Goal: Transaction & Acquisition: Book appointment/travel/reservation

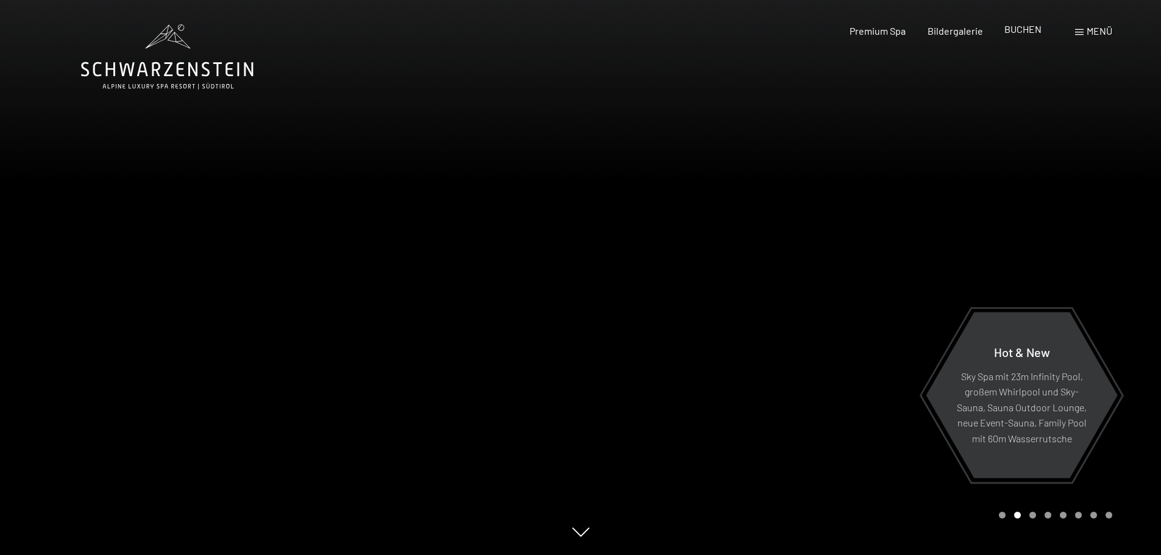
click at [1014, 29] on span "BUCHEN" at bounding box center [1022, 29] width 37 height 12
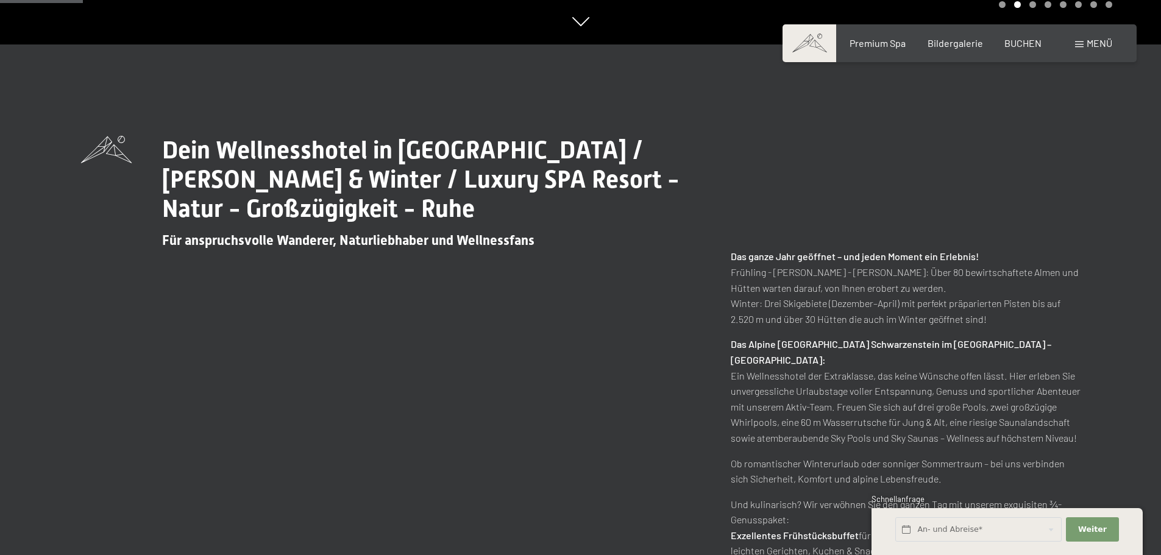
scroll to position [549, 0]
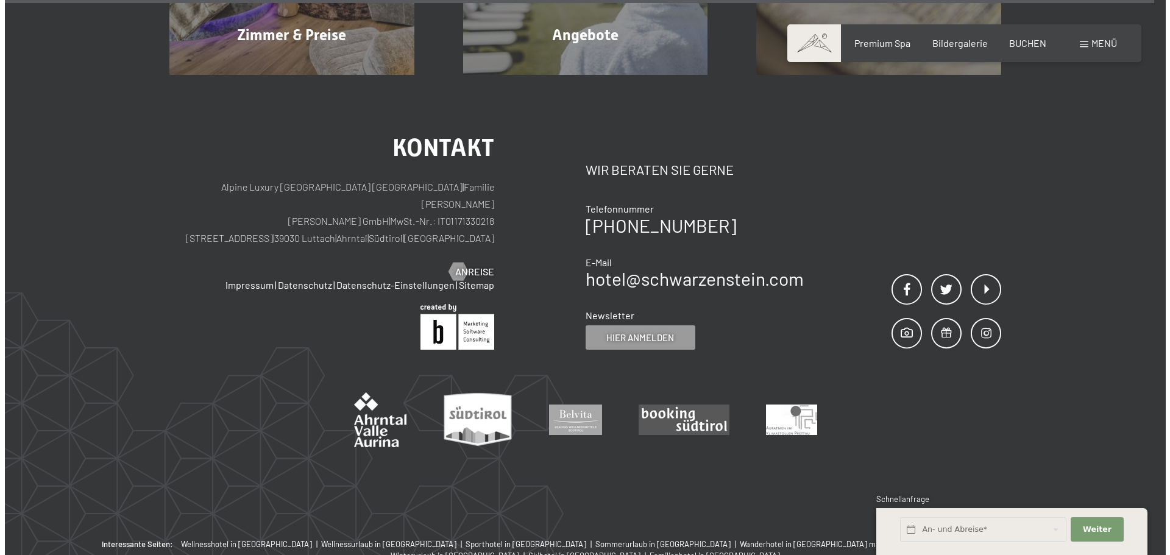
scroll to position [4180, 0]
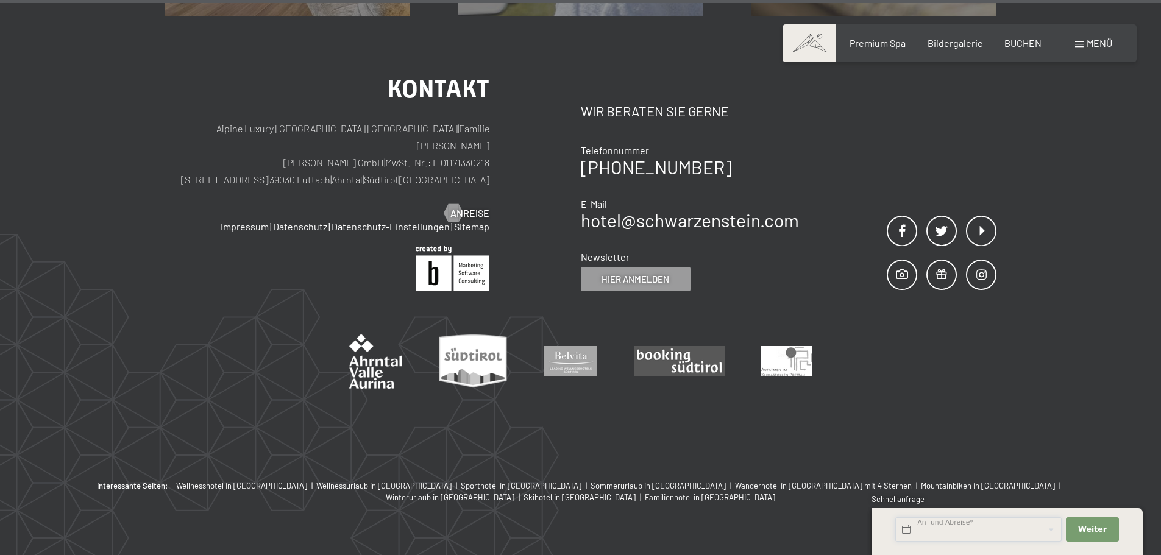
click at [1046, 529] on input "text" at bounding box center [978, 529] width 166 height 25
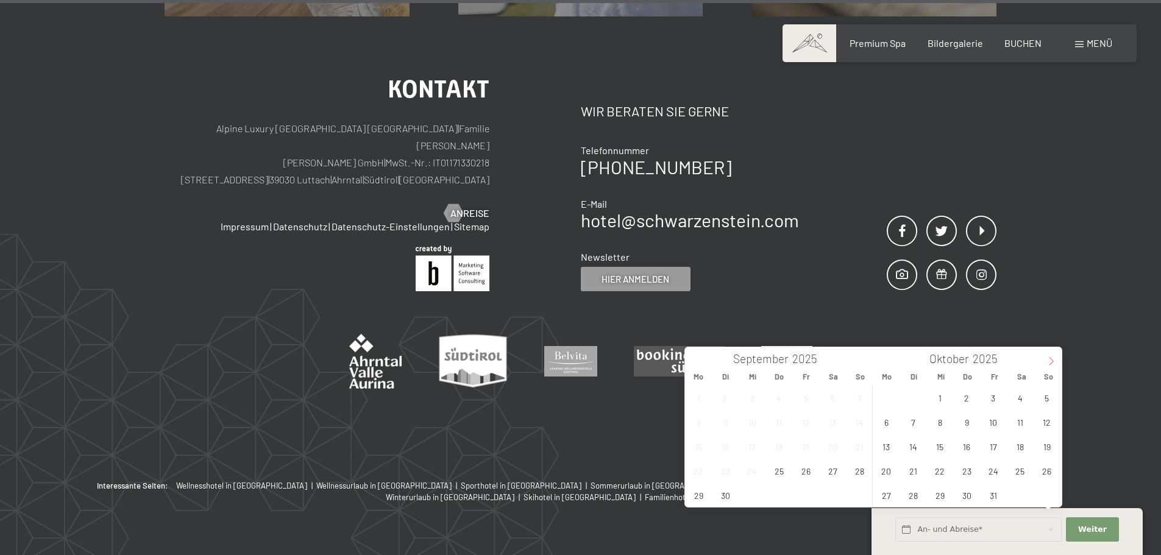
click at [1053, 360] on icon at bounding box center [1051, 361] width 9 height 9
click at [1053, 359] on icon at bounding box center [1051, 361] width 9 height 9
type input "2026"
click at [1053, 359] on icon at bounding box center [1051, 361] width 9 height 9
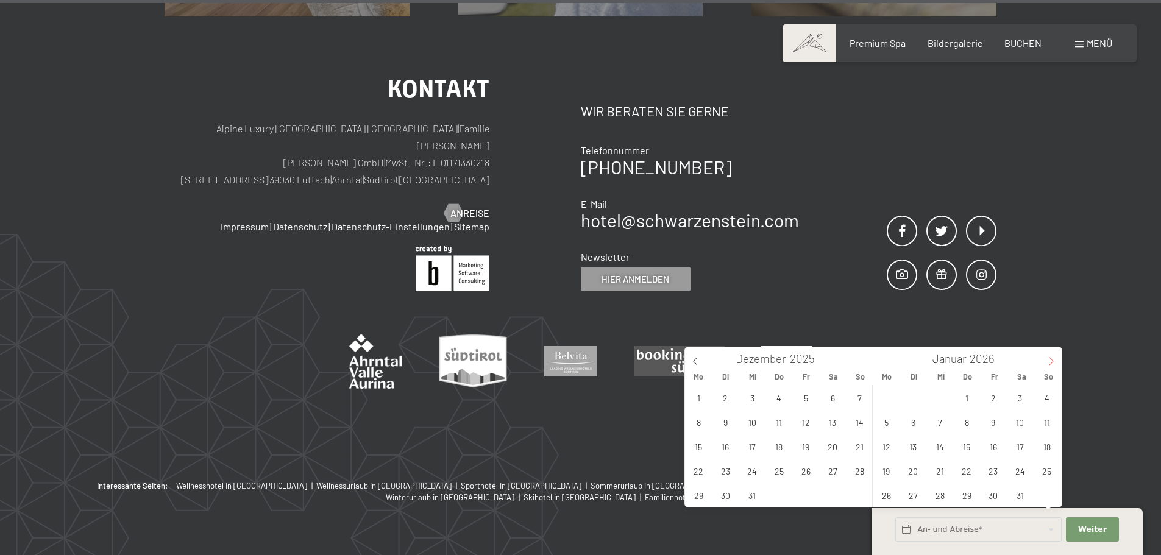
type input "2026"
click at [1053, 359] on icon at bounding box center [1051, 361] width 9 height 9
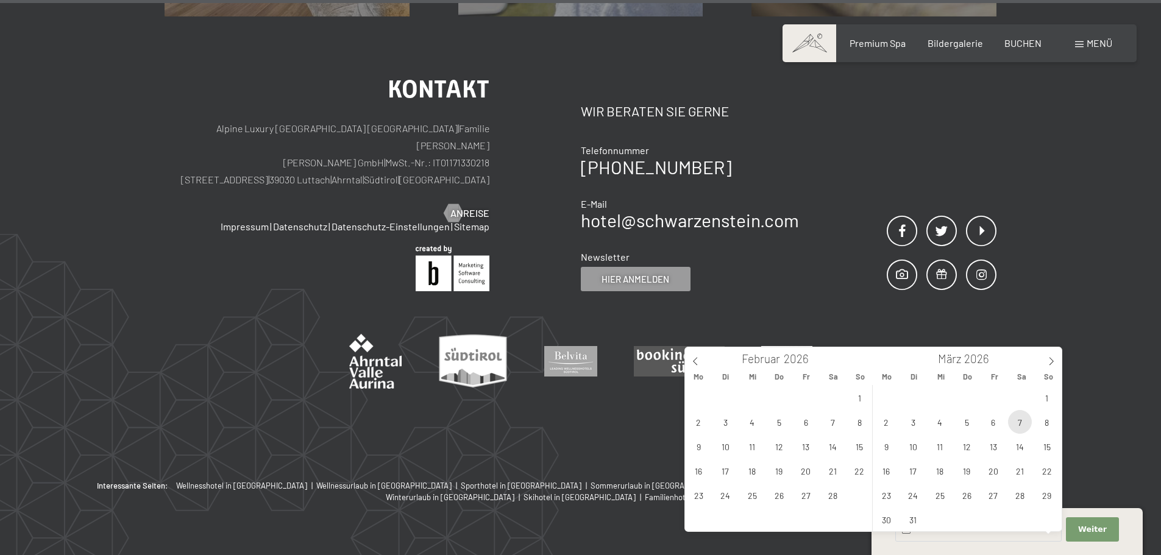
click at [1021, 424] on span "7" at bounding box center [1020, 422] width 24 height 24
click at [1021, 444] on span "14" at bounding box center [1020, 447] width 24 height 24
type input "Sa. 07.03.2026 - Sa. 14.03.2026"
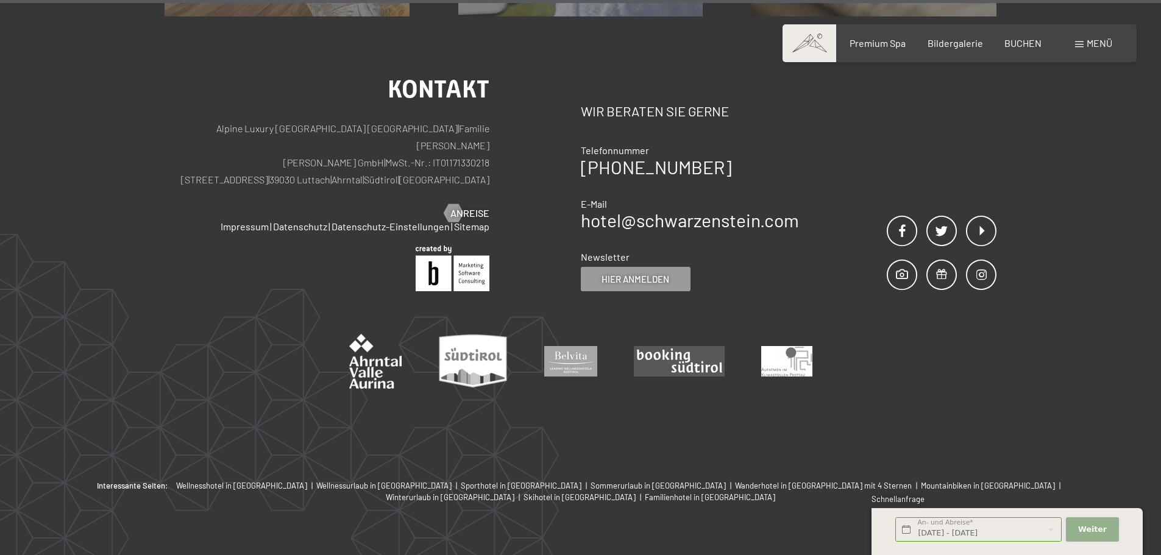
click at [1096, 525] on span "Weiter" at bounding box center [1092, 529] width 29 height 11
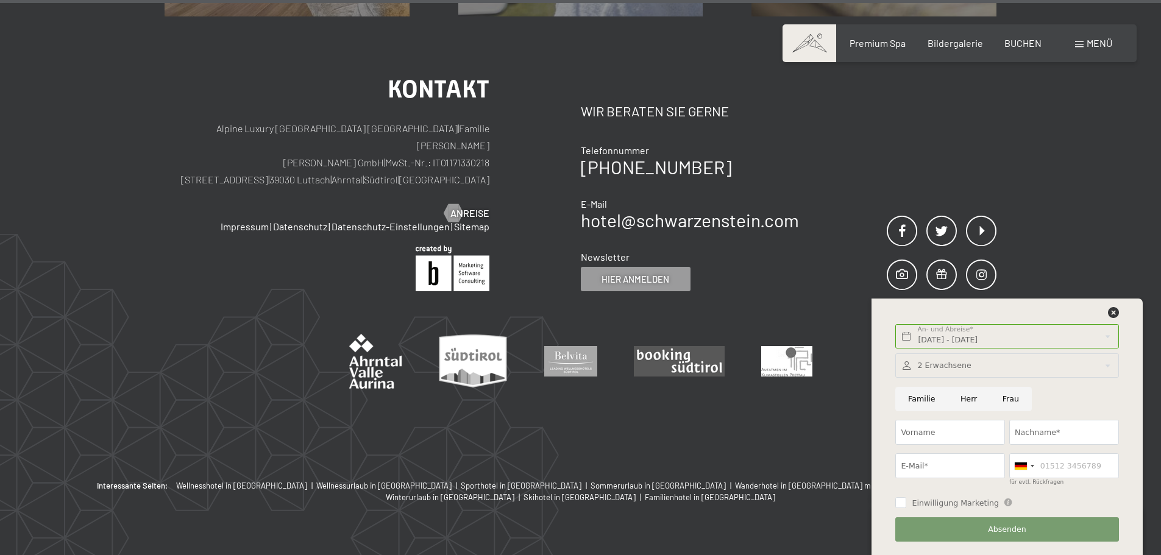
click at [1103, 44] on span "Menü" at bounding box center [1100, 43] width 26 height 12
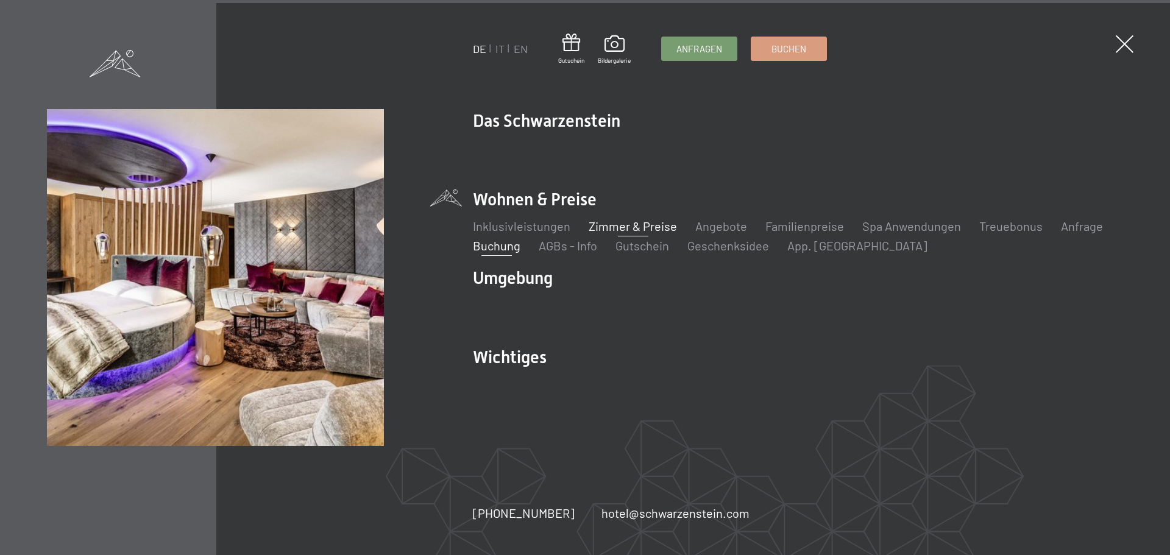
click at [645, 227] on link "Zimmer & Preise" at bounding box center [633, 226] width 88 height 15
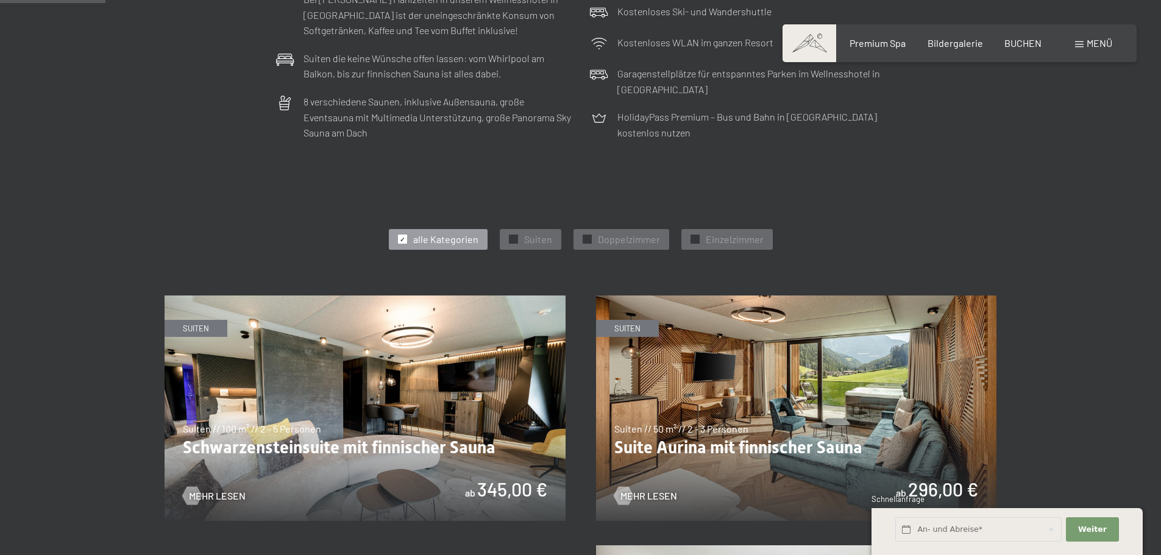
scroll to position [609, 0]
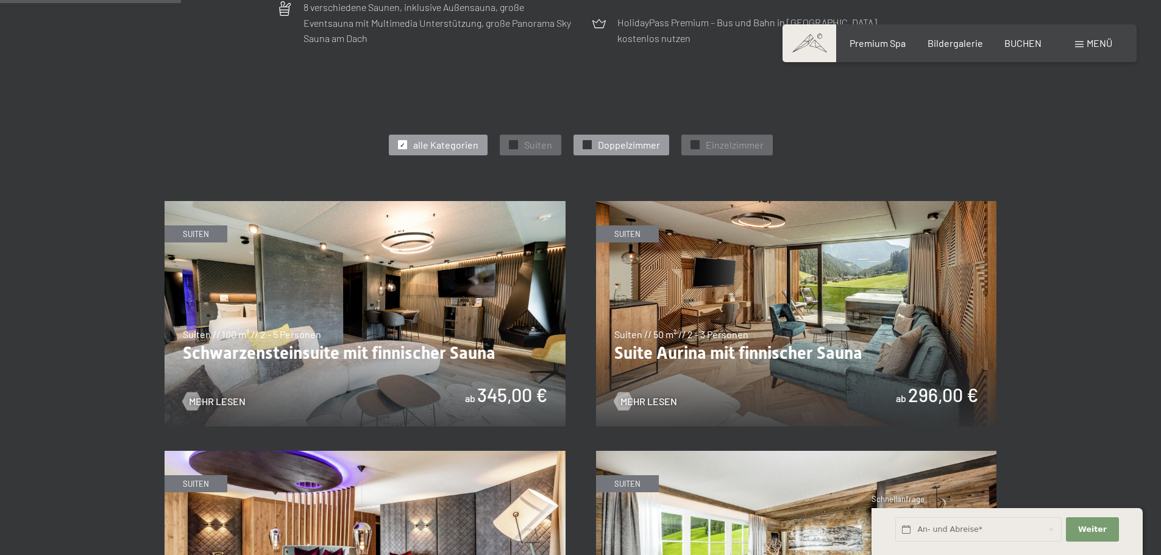
click at [588, 143] on span "✓" at bounding box center [586, 145] width 5 height 9
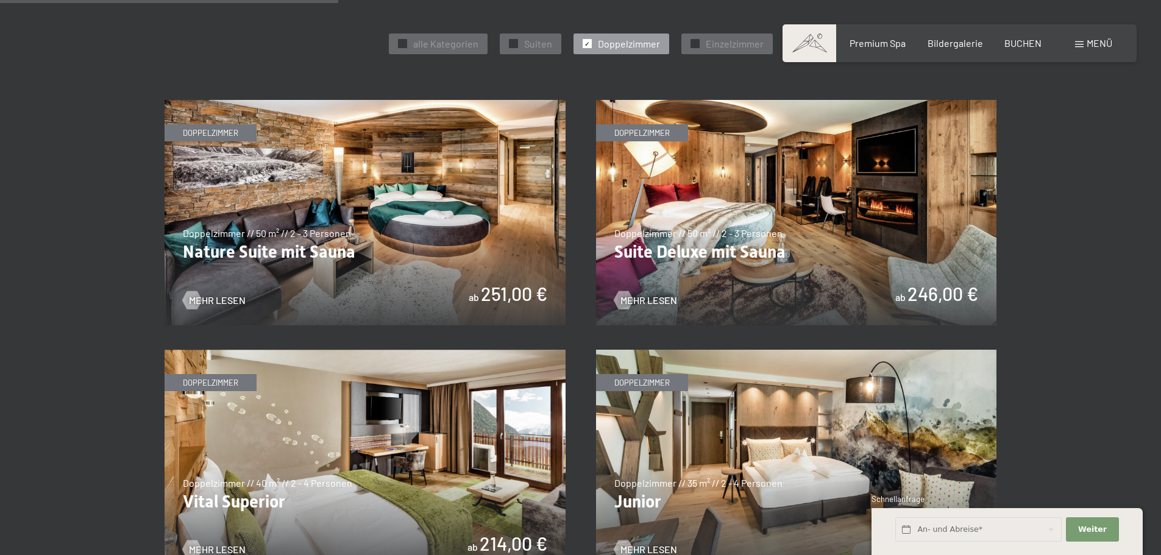
scroll to position [792, 0]
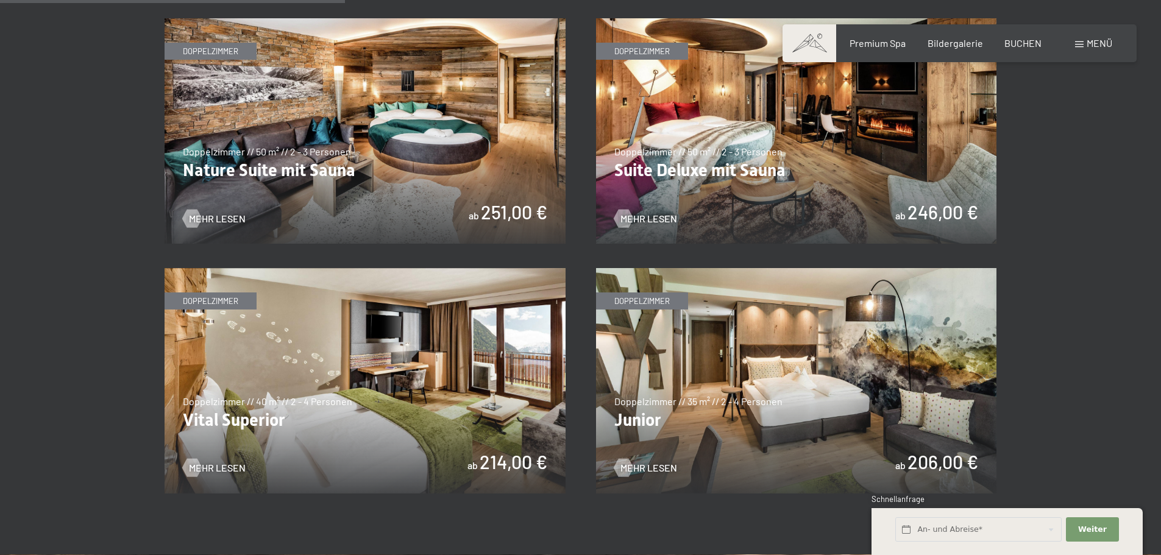
click at [426, 361] on img at bounding box center [365, 381] width 401 height 226
click at [769, 357] on img at bounding box center [796, 381] width 401 height 226
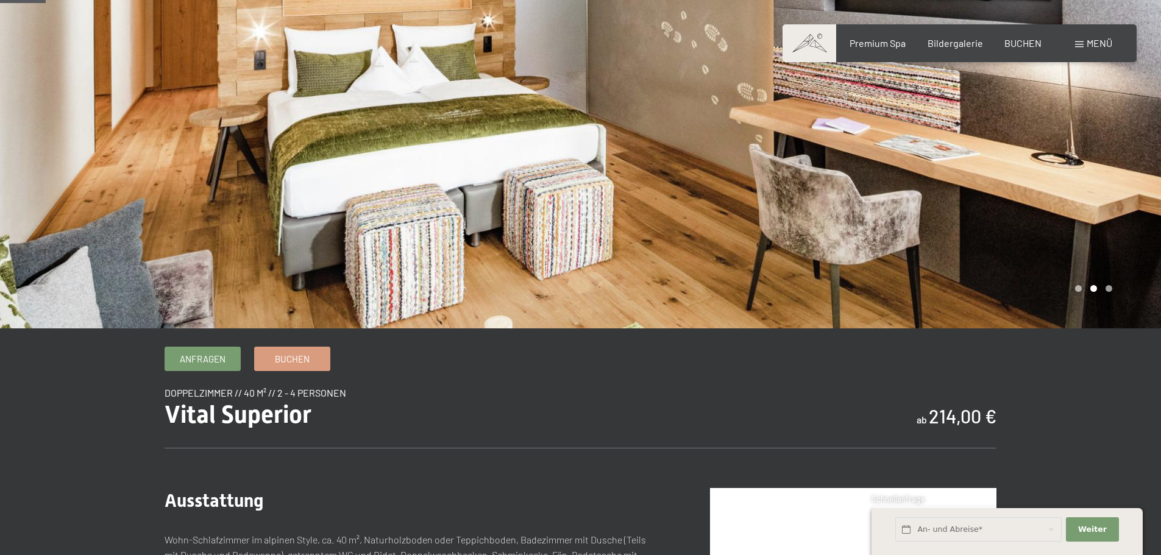
scroll to position [61, 0]
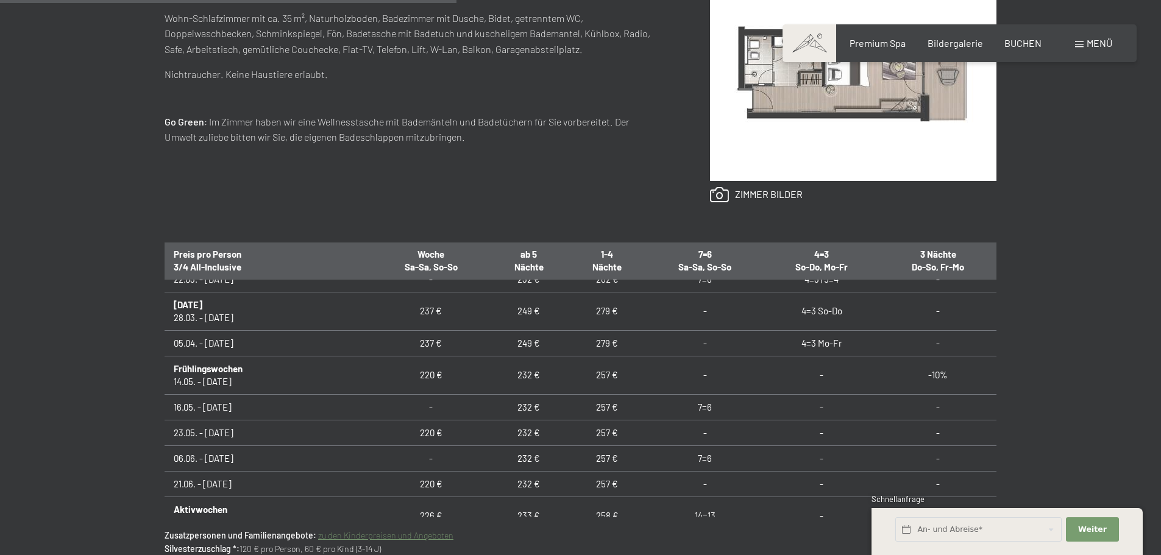
scroll to position [609, 0]
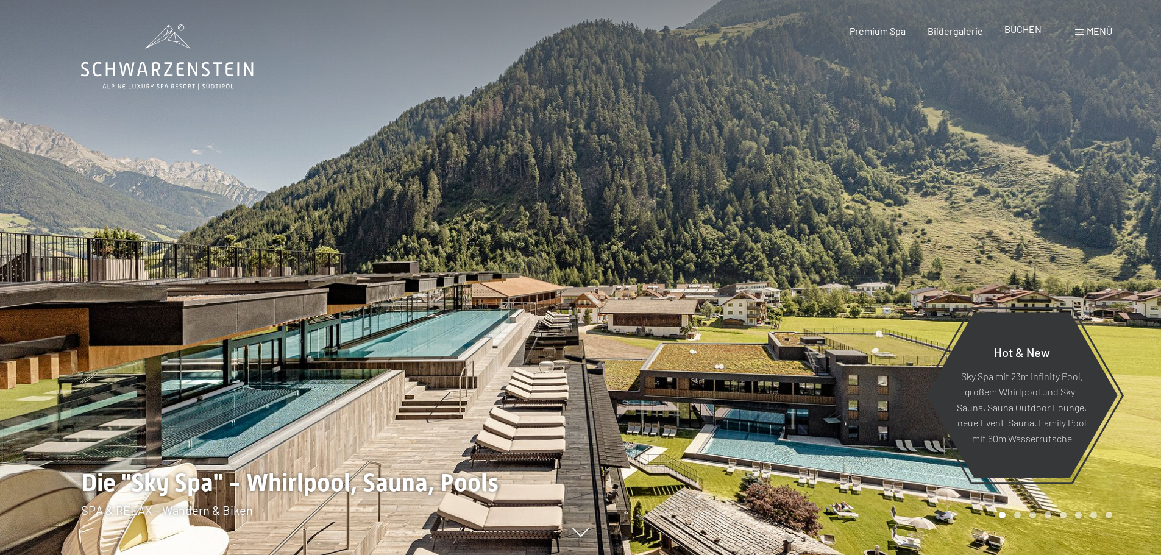
click at [1023, 29] on span "BUCHEN" at bounding box center [1022, 29] width 37 height 12
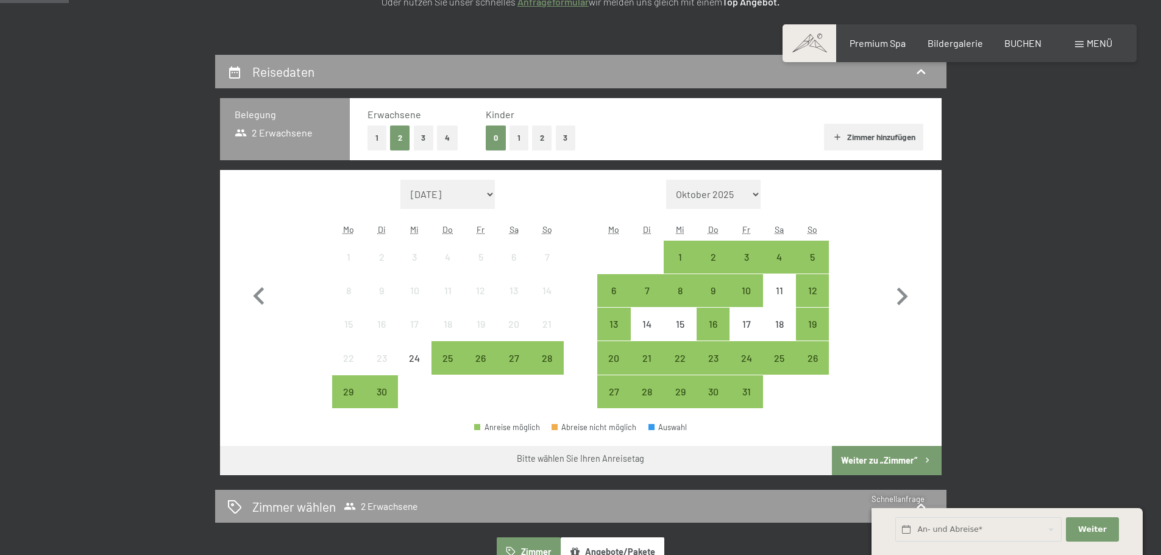
scroll to position [244, 0]
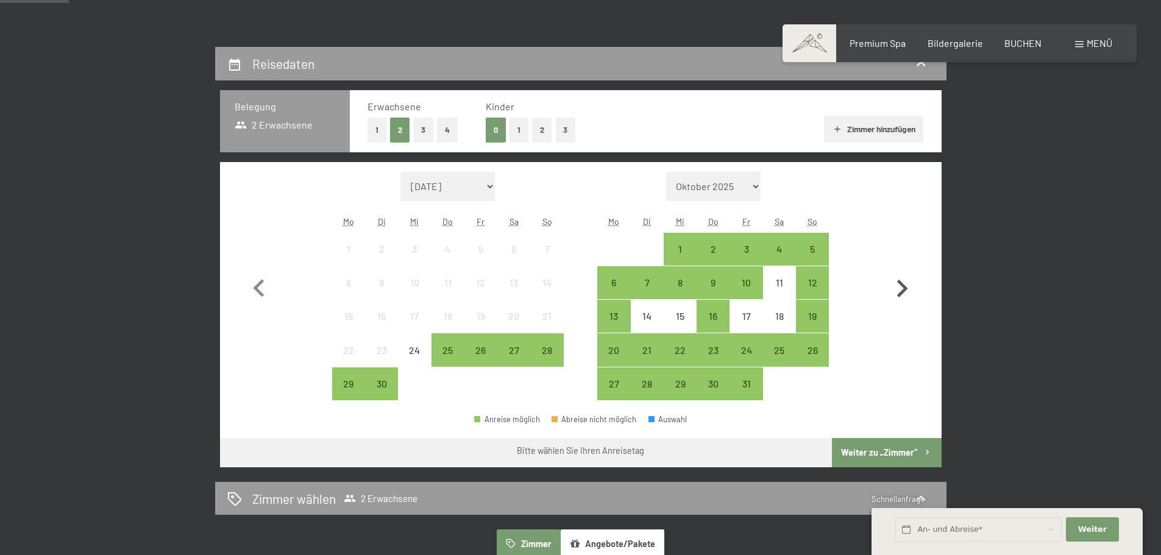
click at [902, 285] on icon "button" at bounding box center [902, 289] width 11 height 18
select select "[DATE]"
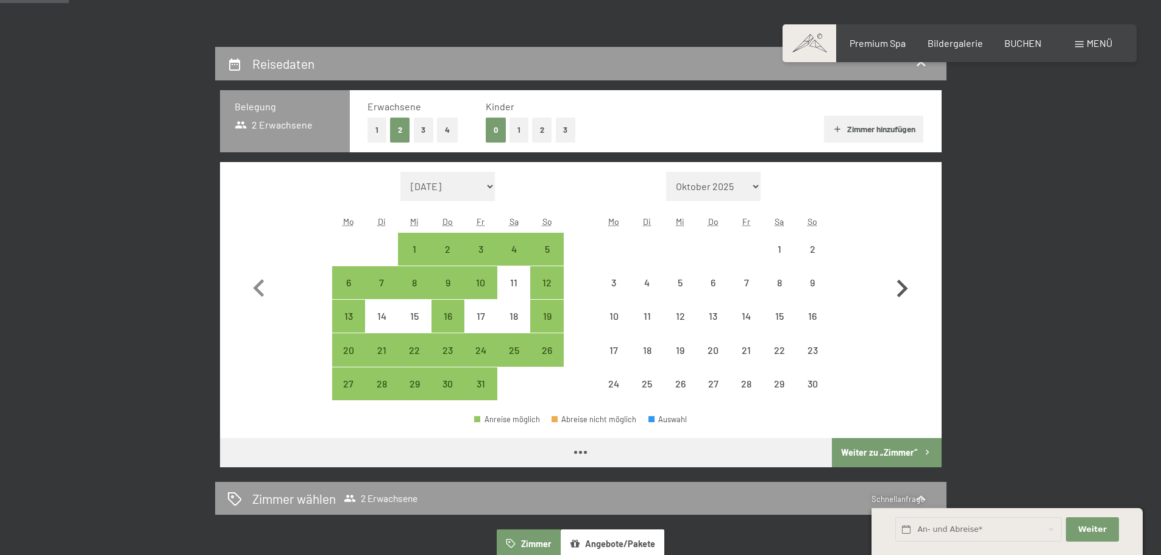
click at [902, 285] on icon "button" at bounding box center [902, 289] width 11 height 18
select select "[DATE]"
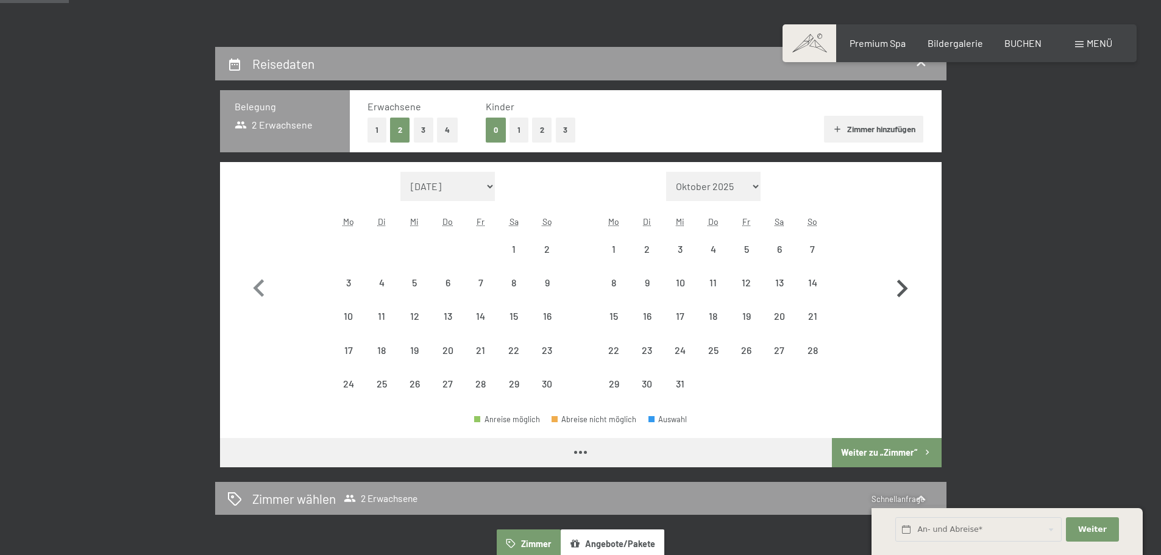
click at [902, 285] on icon "button" at bounding box center [902, 289] width 11 height 18
select select "[DATE]"
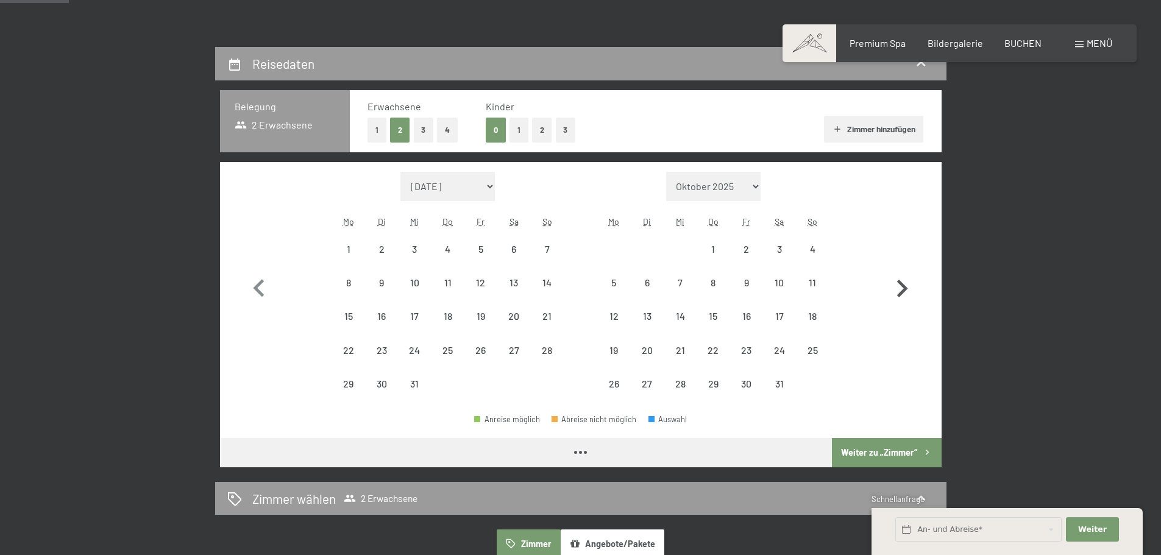
select select "[DATE]"
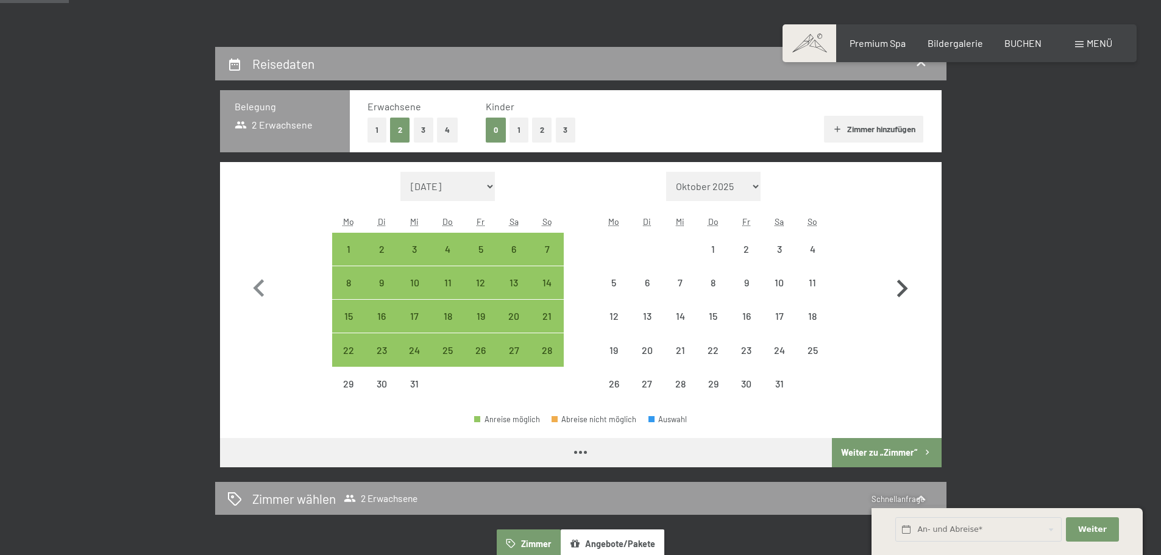
select select "[DATE]"
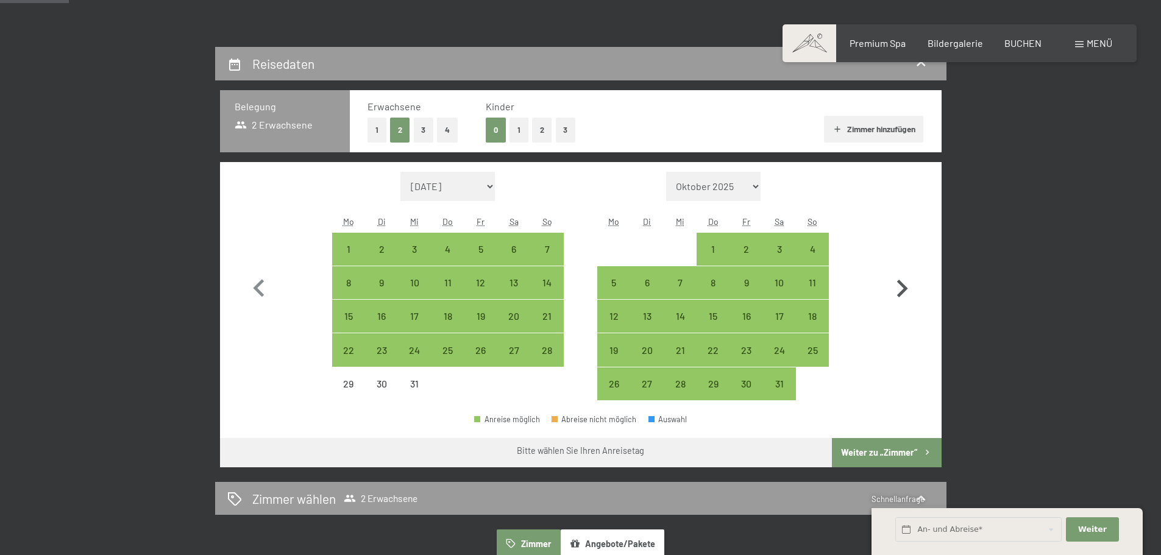
click at [902, 285] on icon "button" at bounding box center [902, 289] width 11 height 18
select select "[DATE]"
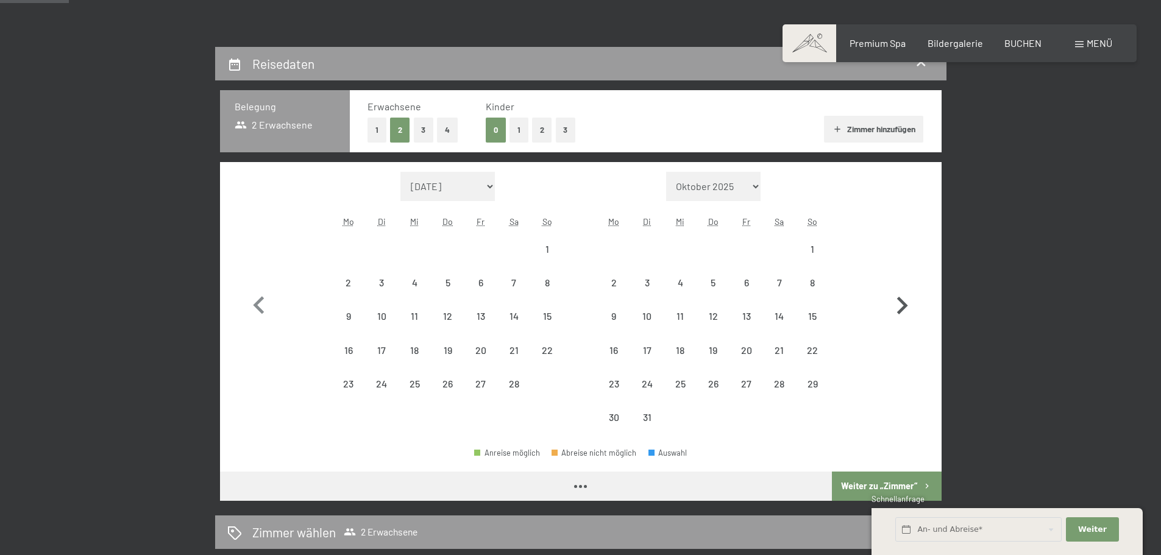
click at [902, 285] on button "button" at bounding box center [901, 303] width 35 height 263
select select "[DATE]"
click at [902, 285] on button "button" at bounding box center [901, 303] width 35 height 263
select select "[DATE]"
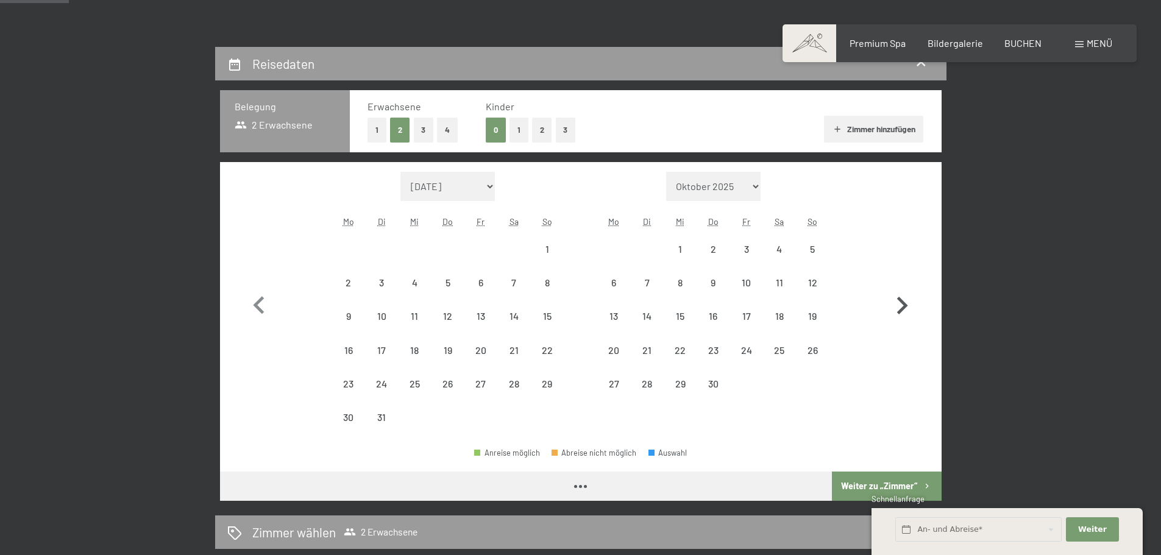
select select "[DATE]"
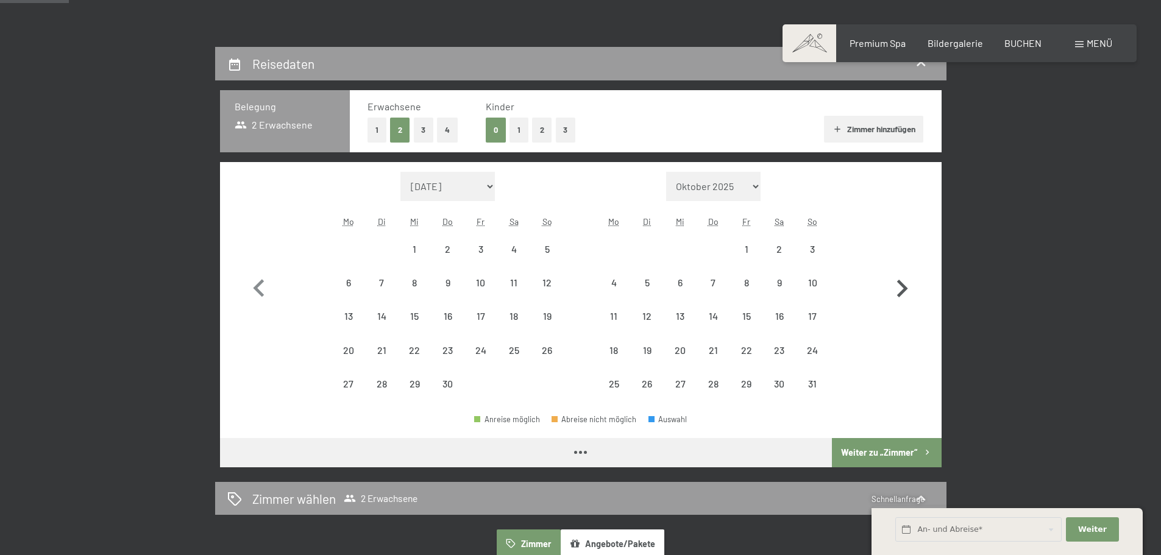
select select "[DATE]"
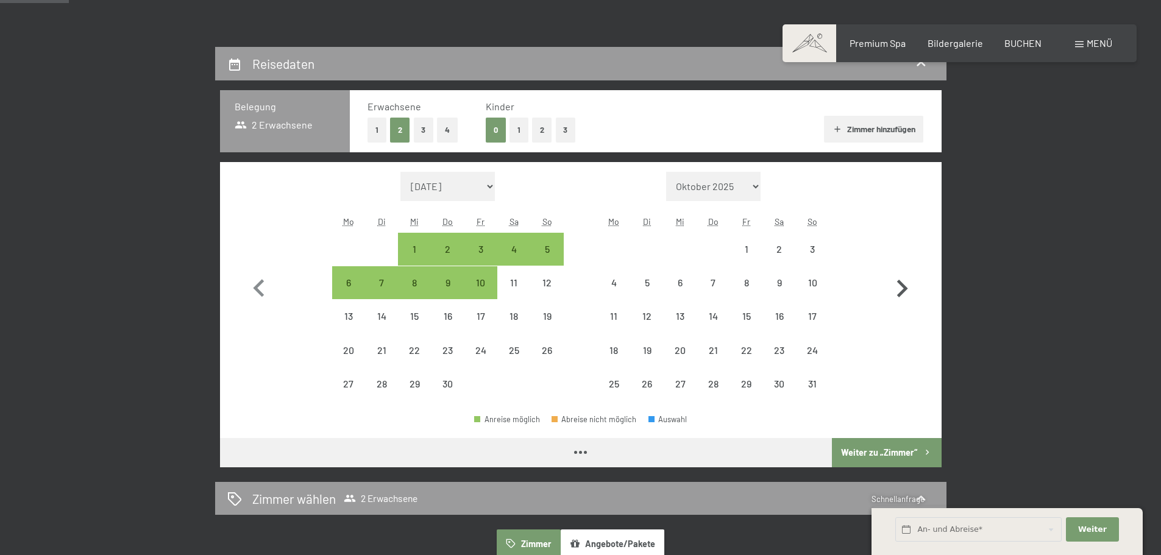
select select "[DATE]"
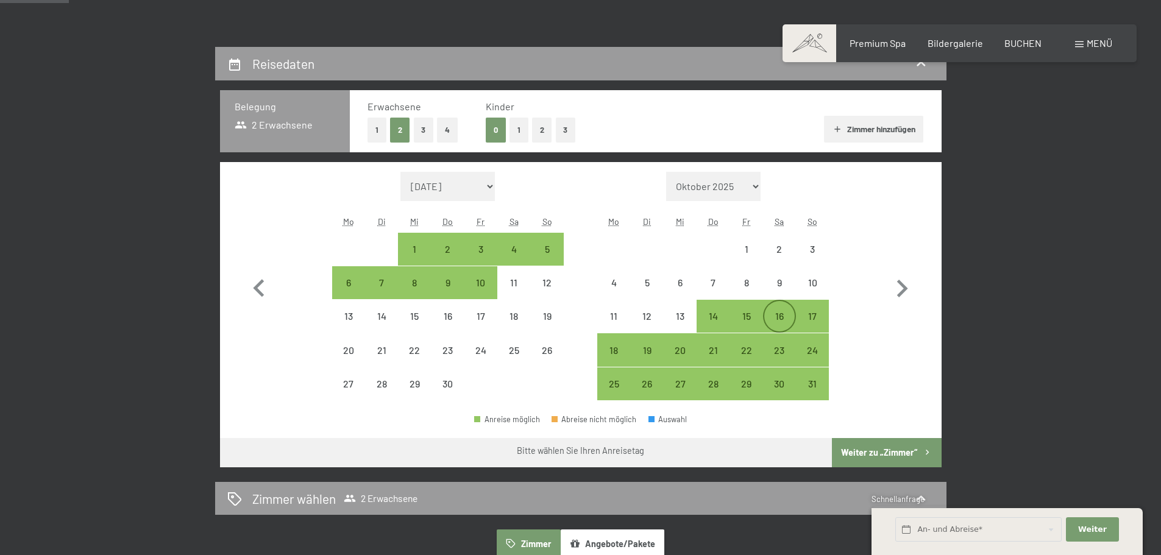
click at [783, 321] on div "16" at bounding box center [779, 326] width 30 height 30
select select "[DATE]"
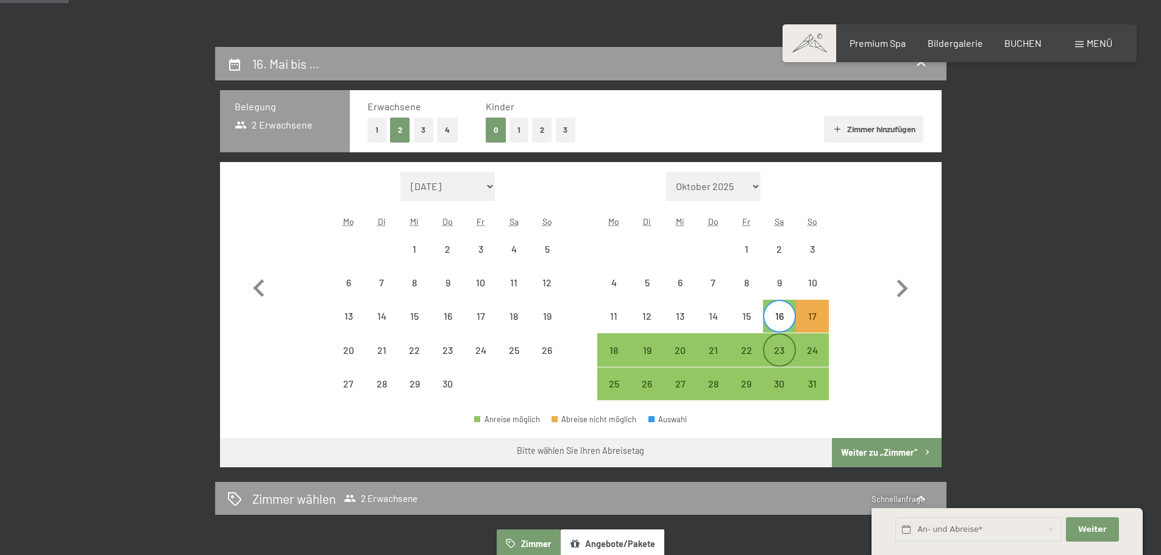
click at [783, 351] on div "23" at bounding box center [779, 361] width 30 height 30
select select "[DATE]"
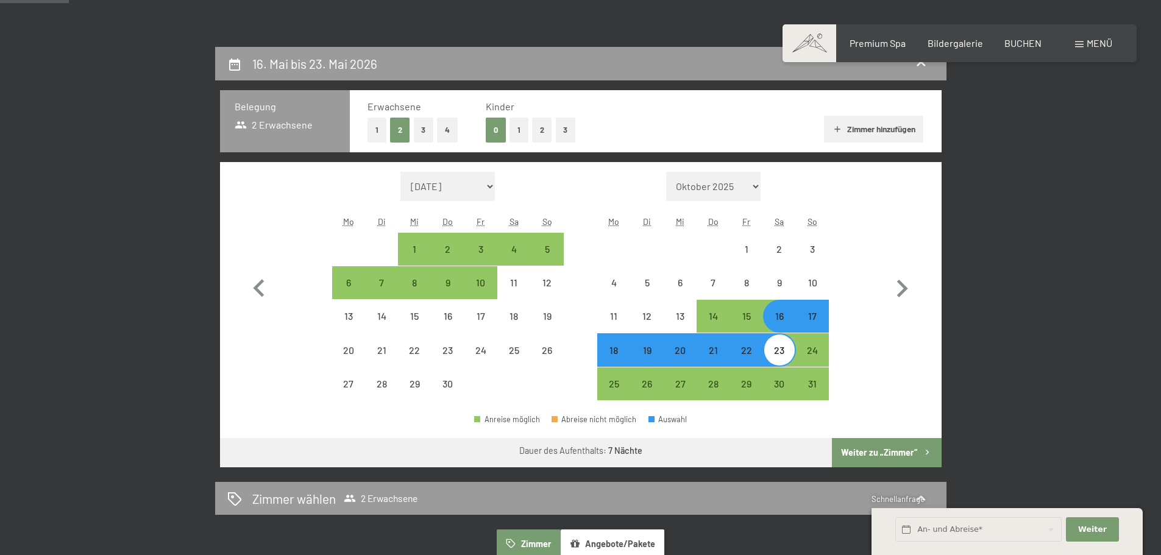
click at [887, 446] on button "Weiter zu „Zimmer“" at bounding box center [886, 452] width 109 height 29
select select "[DATE]"
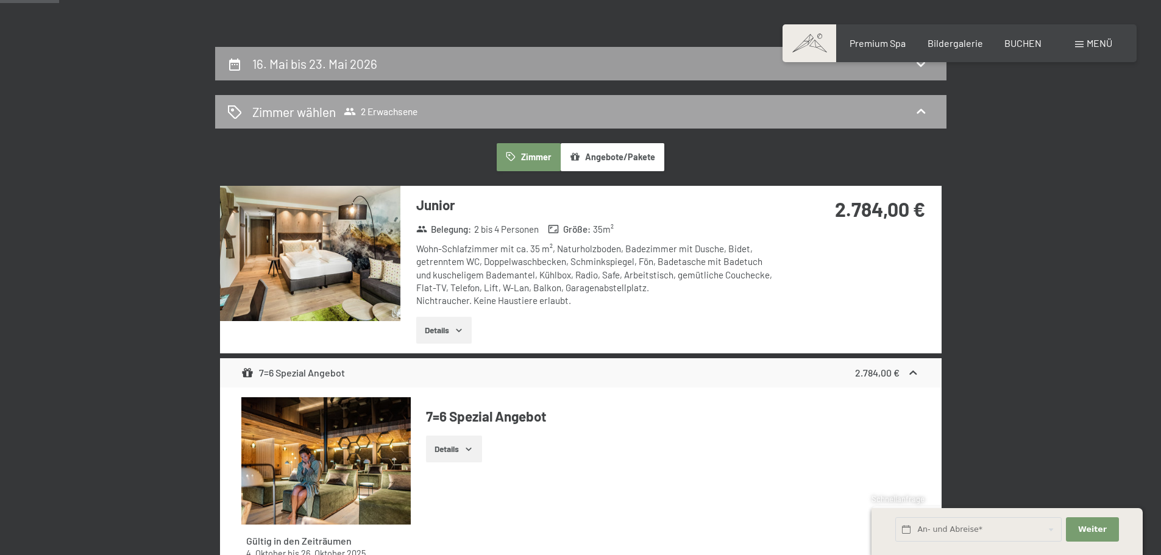
scroll to position [291, 0]
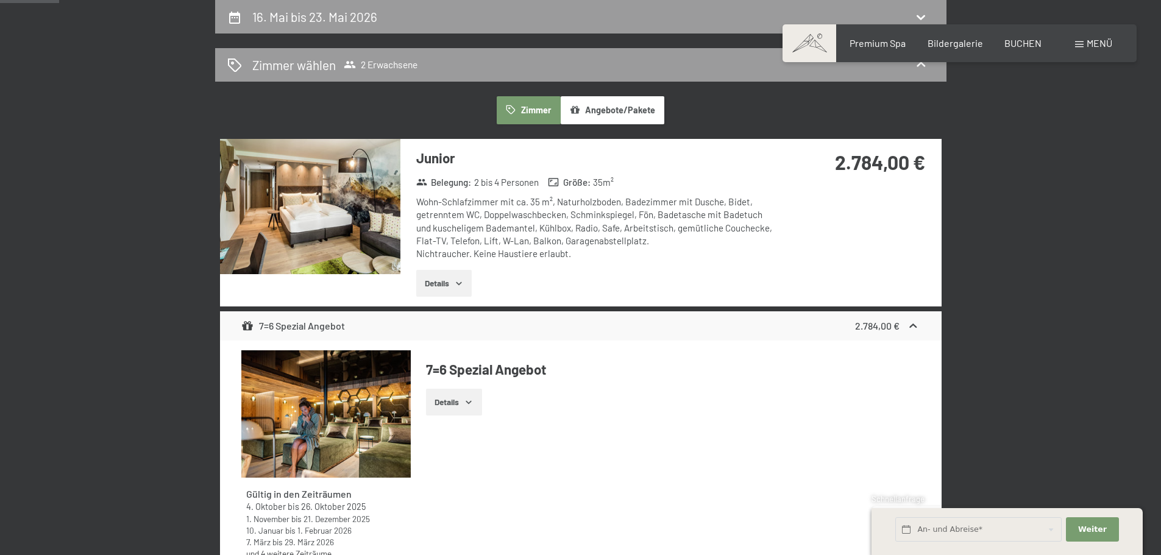
click at [442, 282] on button "Details" at bounding box center [443, 283] width 55 height 27
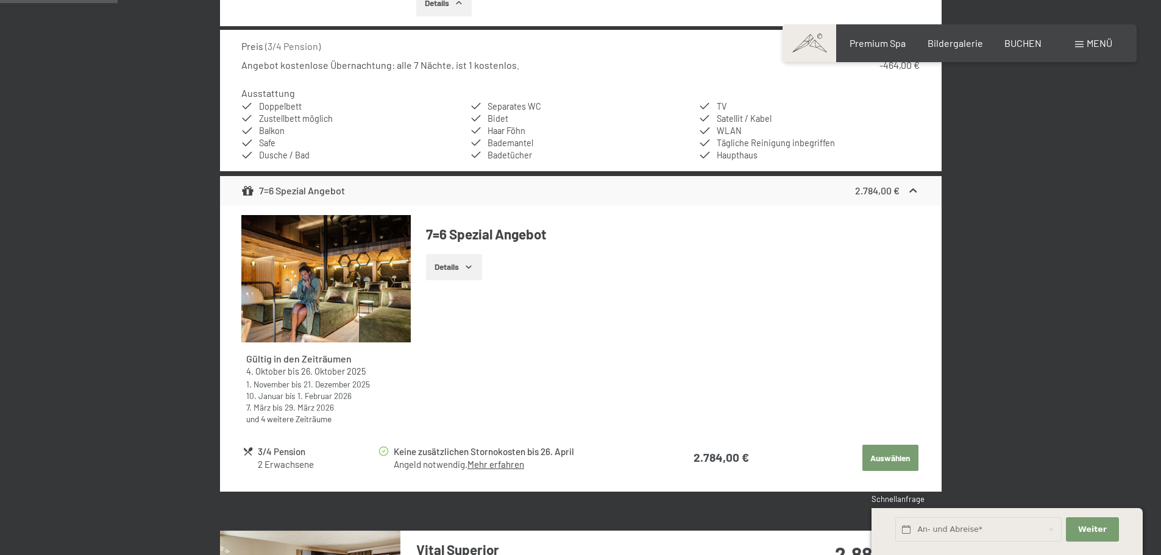
scroll to position [609, 0]
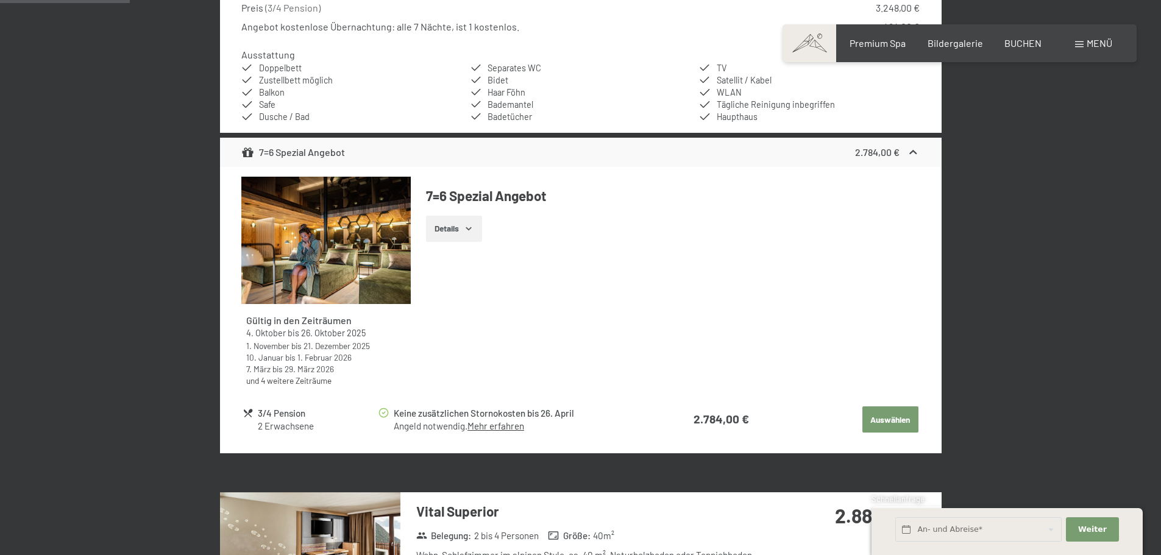
click at [471, 228] on icon "button" at bounding box center [468, 228] width 5 height 3
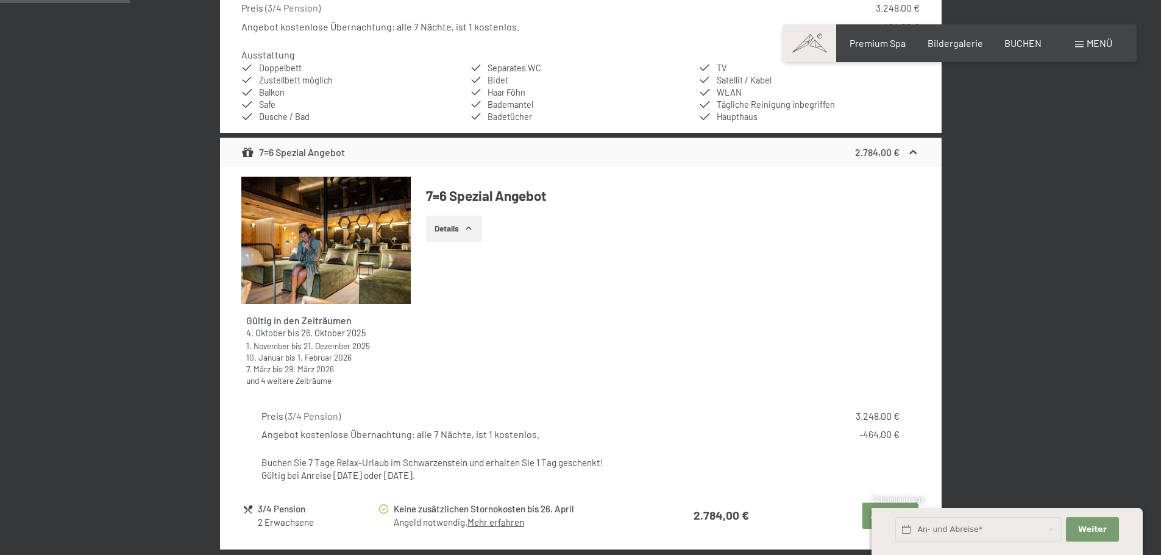
click at [472, 228] on icon "button" at bounding box center [469, 229] width 10 height 10
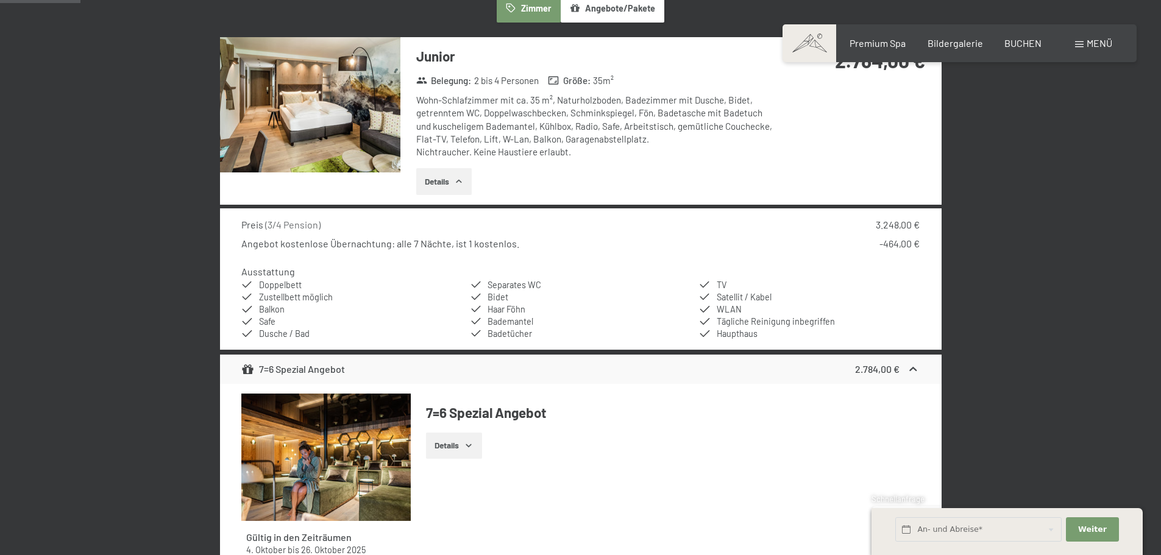
scroll to position [366, 0]
